Goal: Task Accomplishment & Management: Complete application form

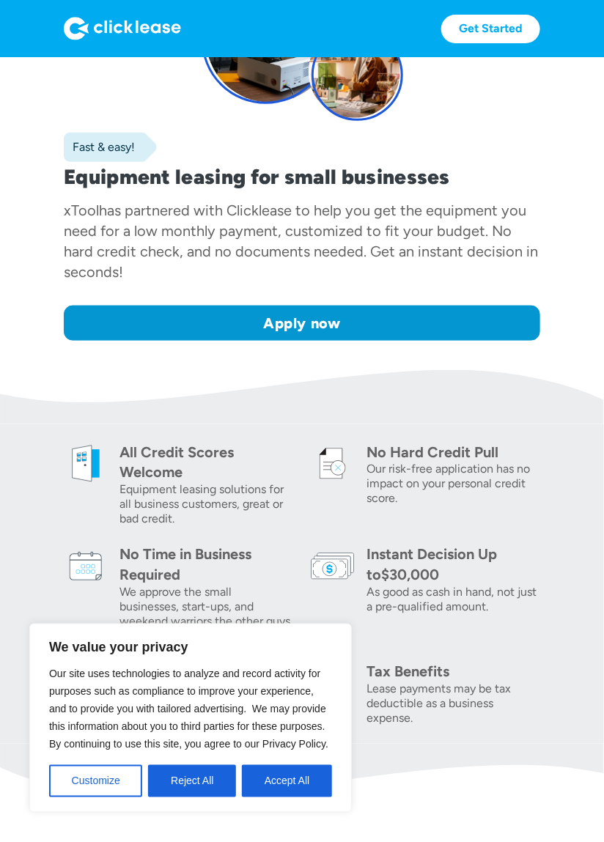
scroll to position [179, 0]
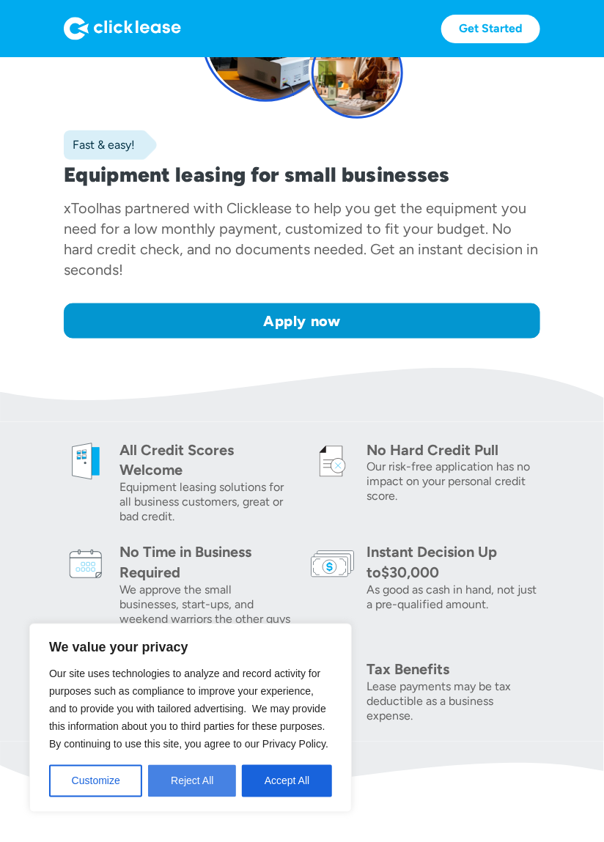
click at [202, 797] on button "Reject All" at bounding box center [192, 781] width 88 height 32
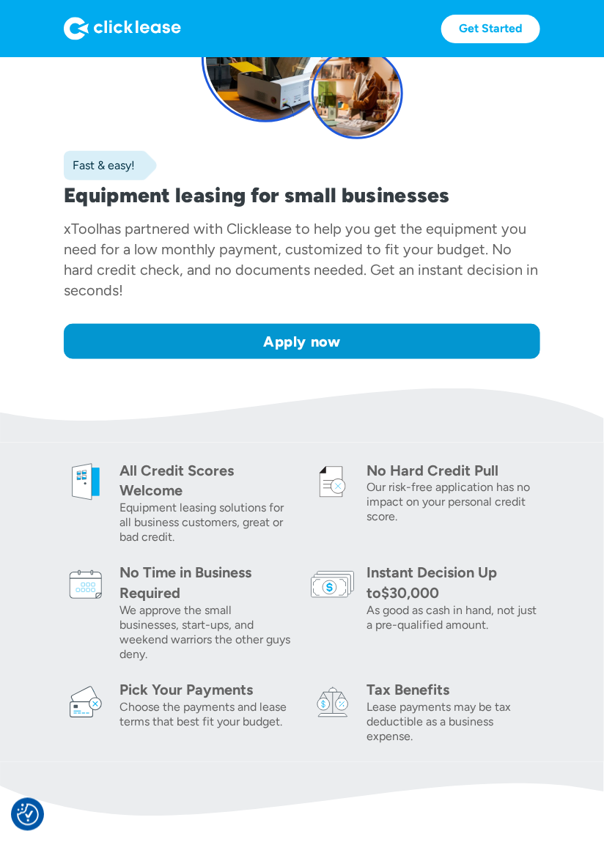
scroll to position [160, 0]
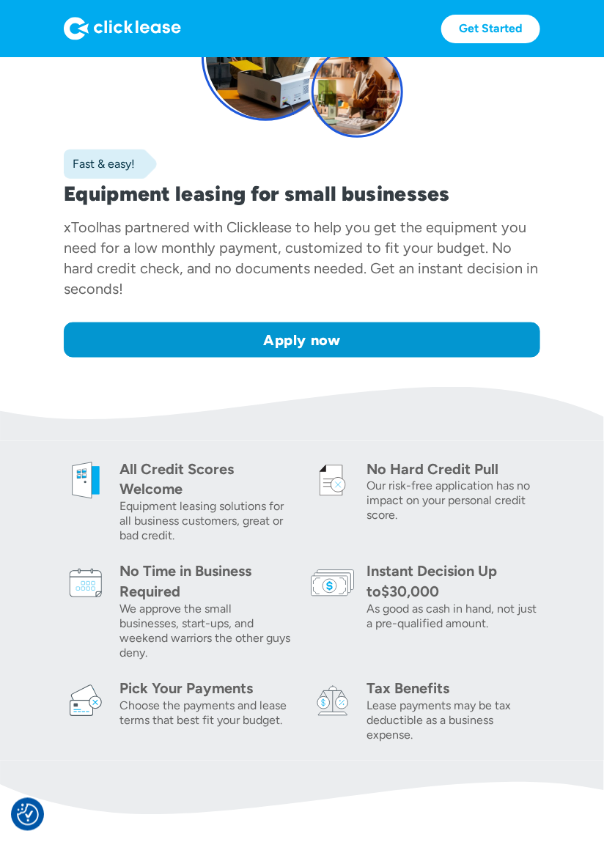
click at [92, 715] on img at bounding box center [86, 700] width 44 height 44
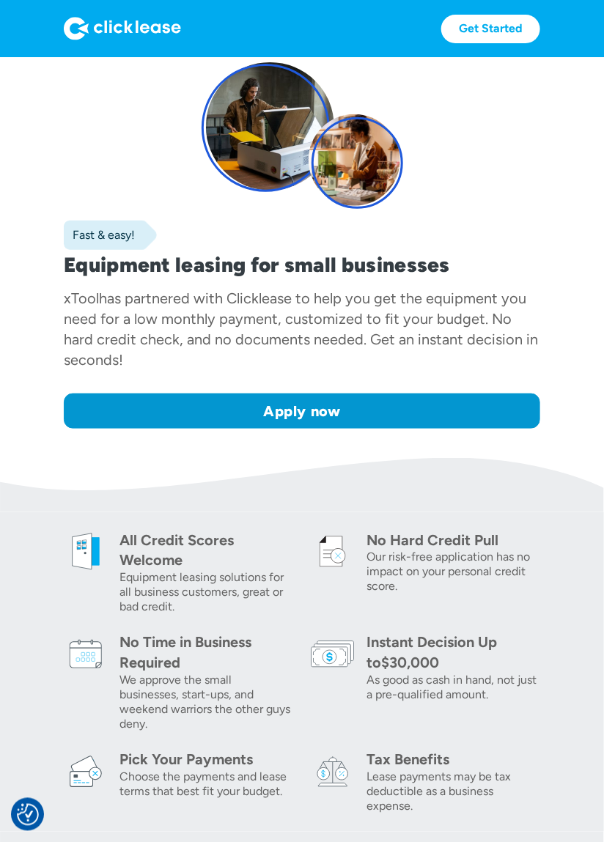
scroll to position [0, 0]
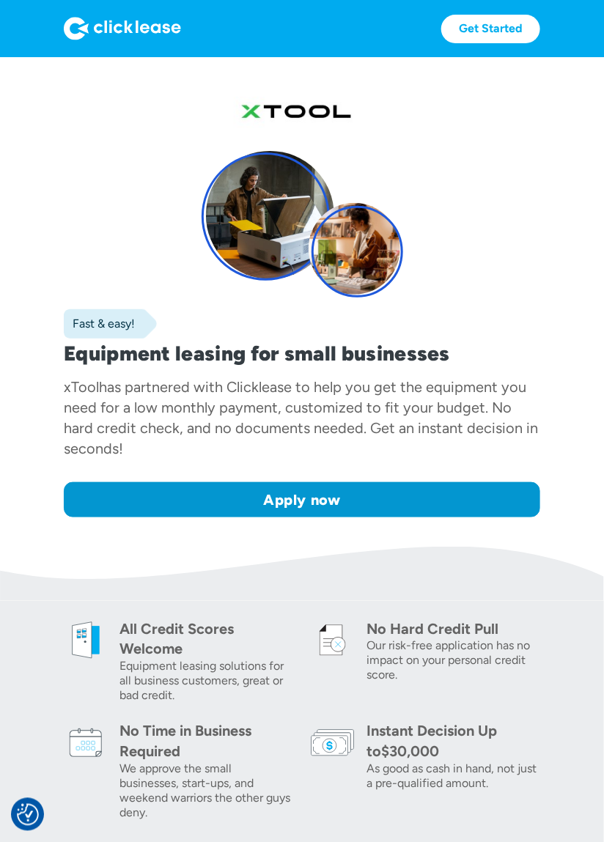
click at [137, 22] on img at bounding box center [122, 28] width 117 height 23
click at [505, 23] on link "Get Started" at bounding box center [490, 29] width 99 height 29
